Goal: Answer question/provide support

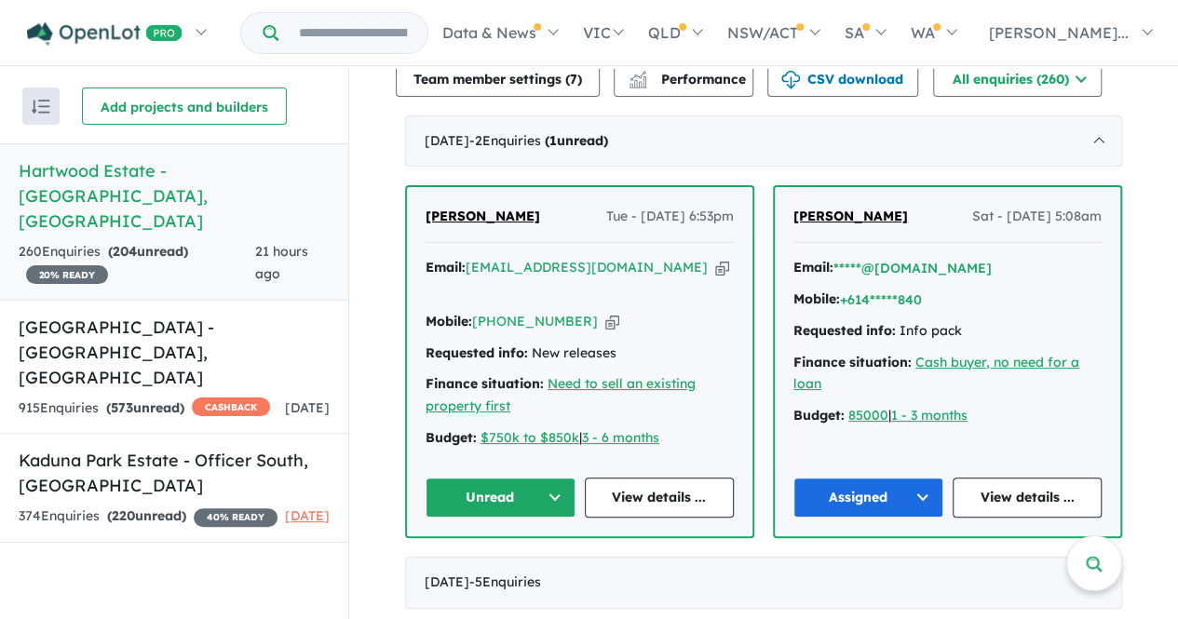
scroll to position [549, 0]
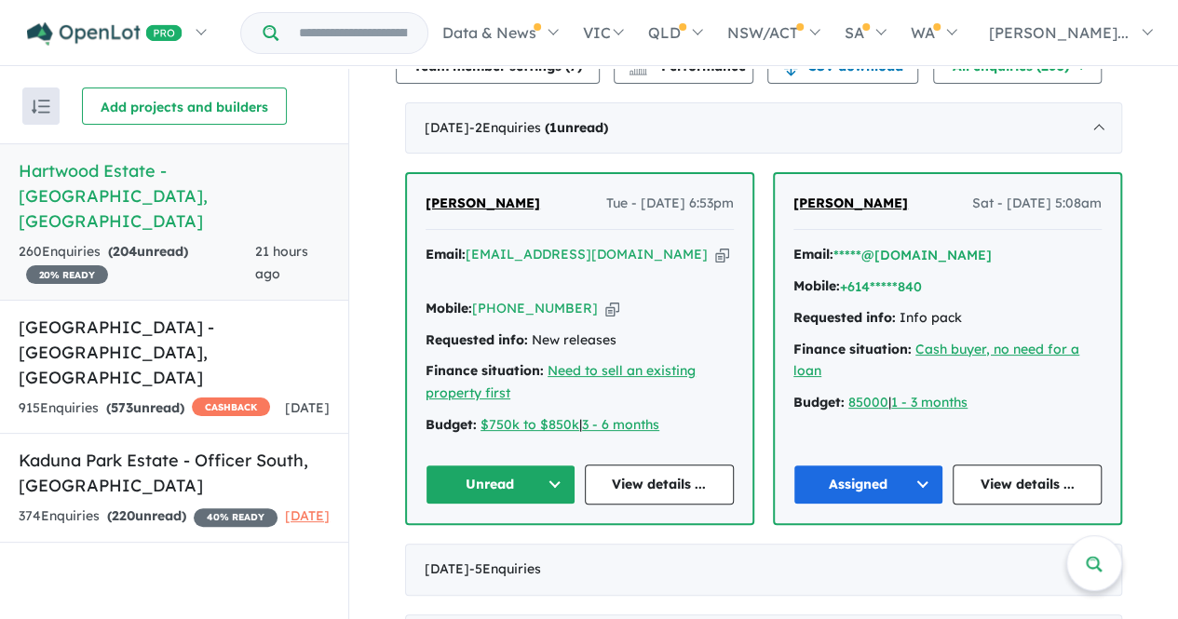
click at [484, 465] on button "Unread" at bounding box center [501, 485] width 150 height 40
click at [488, 549] on button "Assigned" at bounding box center [507, 570] width 162 height 43
click at [673, 465] on link "View details ..." at bounding box center [660, 485] width 150 height 40
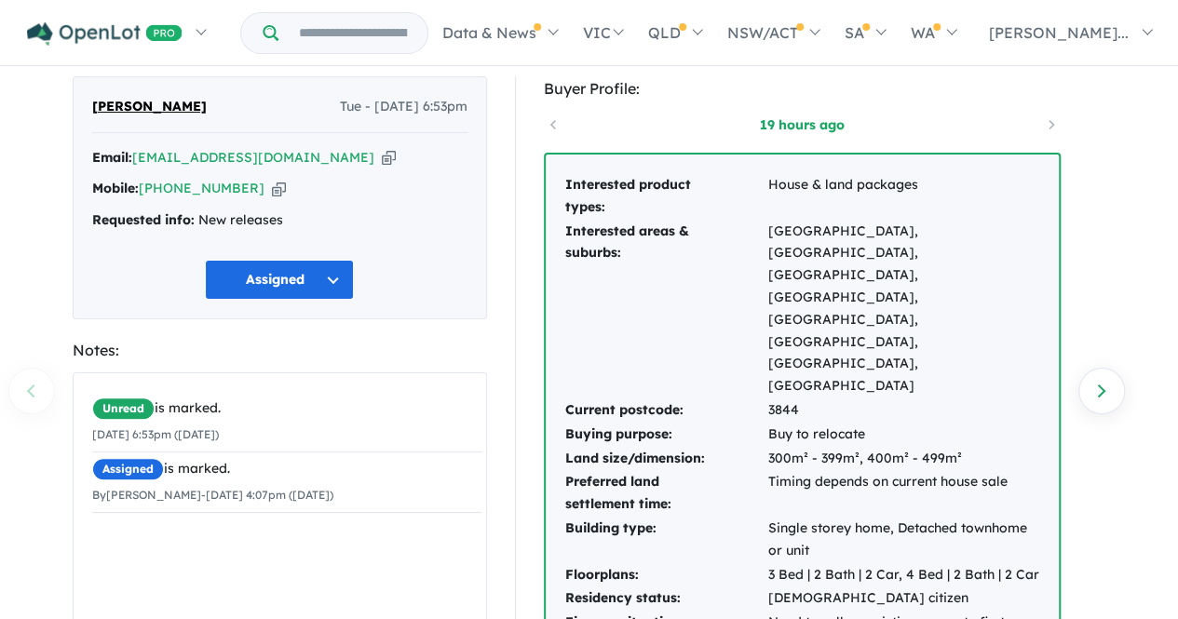
scroll to position [82, 0]
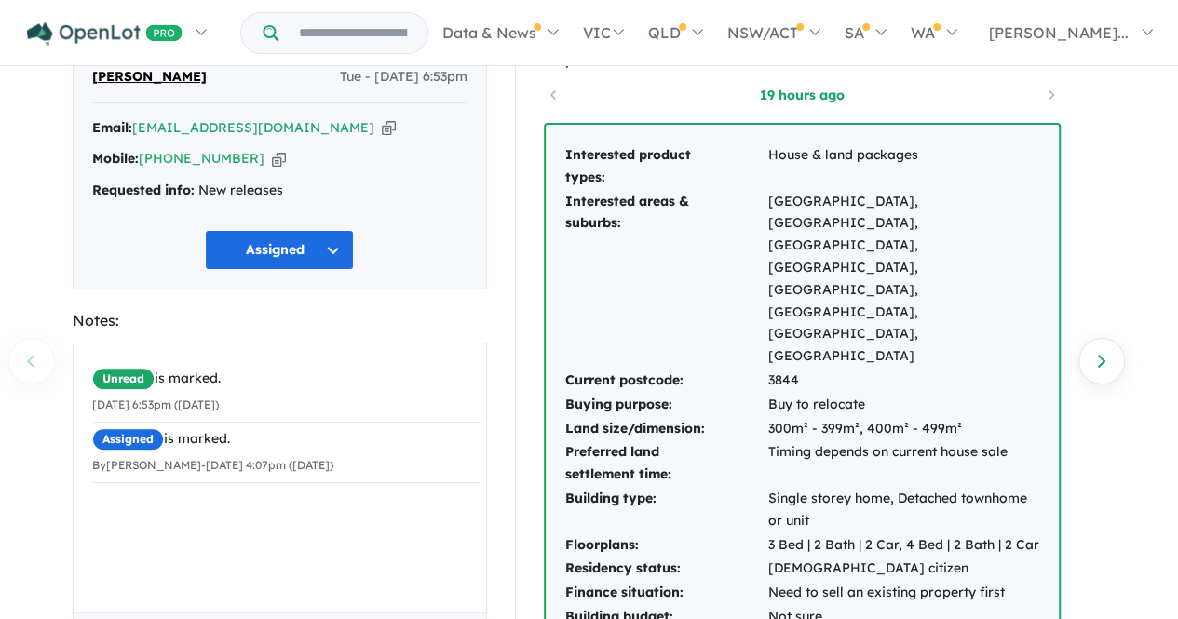
drag, startPoint x: 582, startPoint y: 250, endPoint x: 880, endPoint y: 593, distance: 454.1
click at [880, 593] on div "Interested product types: House & land packages Interested areas & suburbs: Ber…" at bounding box center [802, 427] width 513 height 605
copy div "Interested product types: House & land packages Interested areas & suburbs: Ber…"
